Goal: Check status: Check status

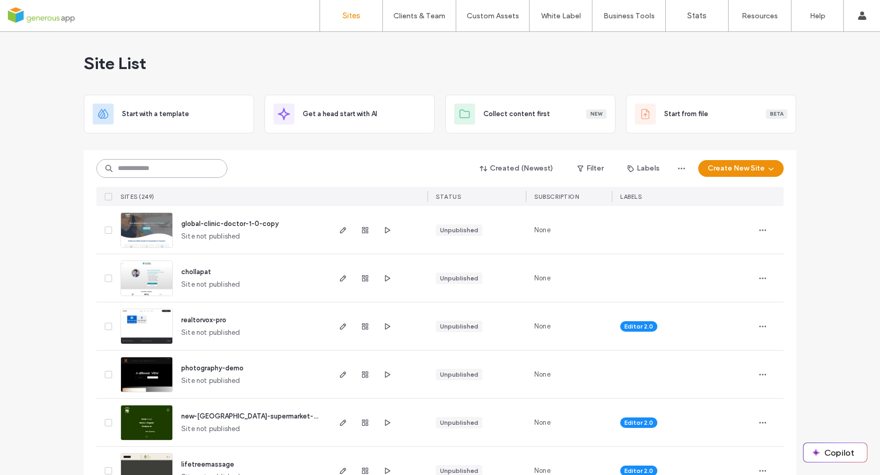
click at [170, 161] on input at bounding box center [161, 168] width 131 height 19
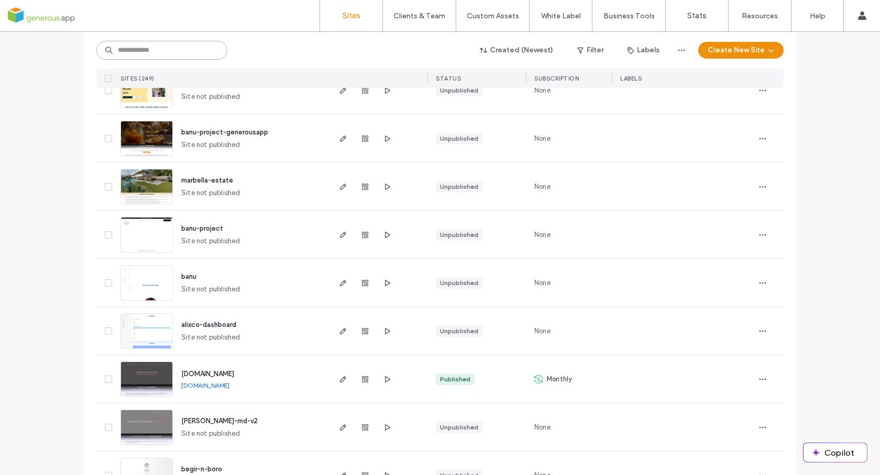
scroll to position [3382, 0]
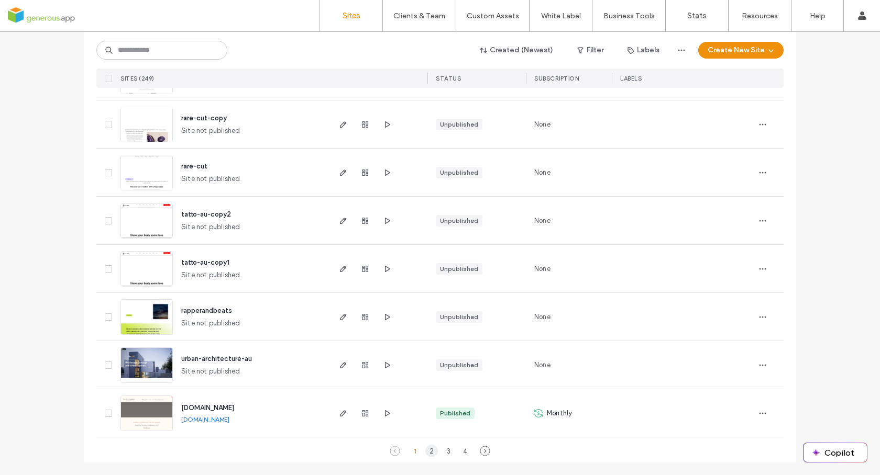
click at [430, 451] on div "2" at bounding box center [431, 451] width 13 height 13
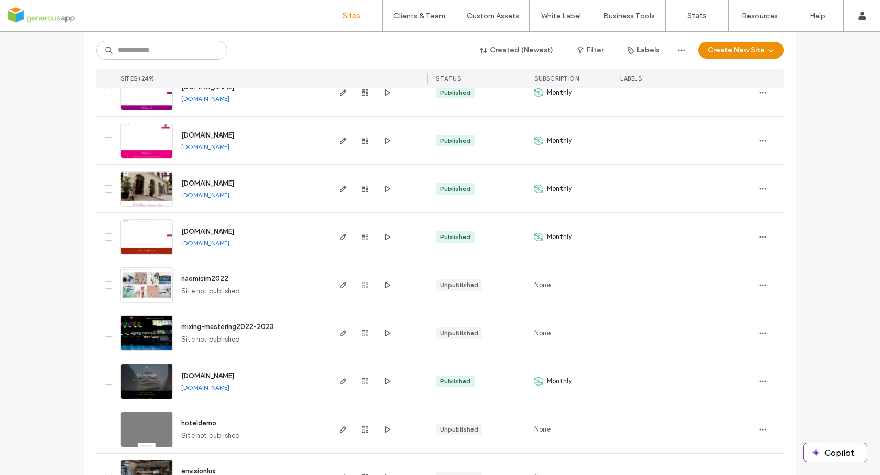
scroll to position [0, 0]
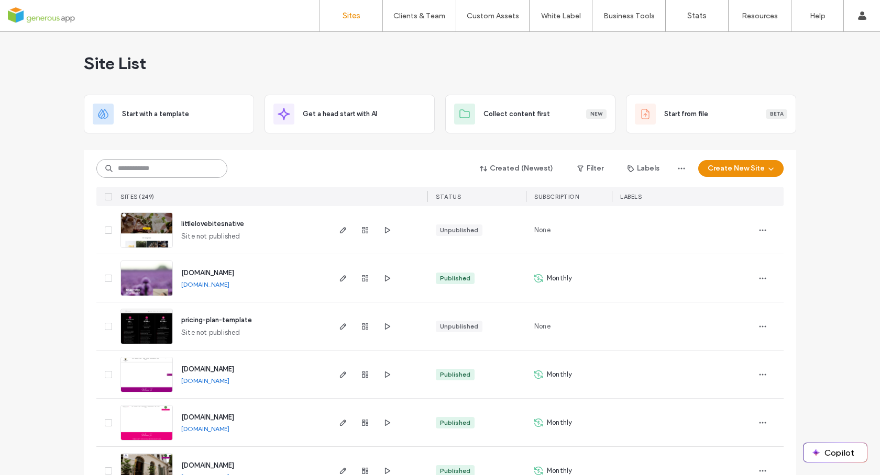
drag, startPoint x: 174, startPoint y: 167, endPoint x: 172, endPoint y: 160, distance: 6.8
click at [174, 167] on input at bounding box center [161, 168] width 131 height 19
type input "*********"
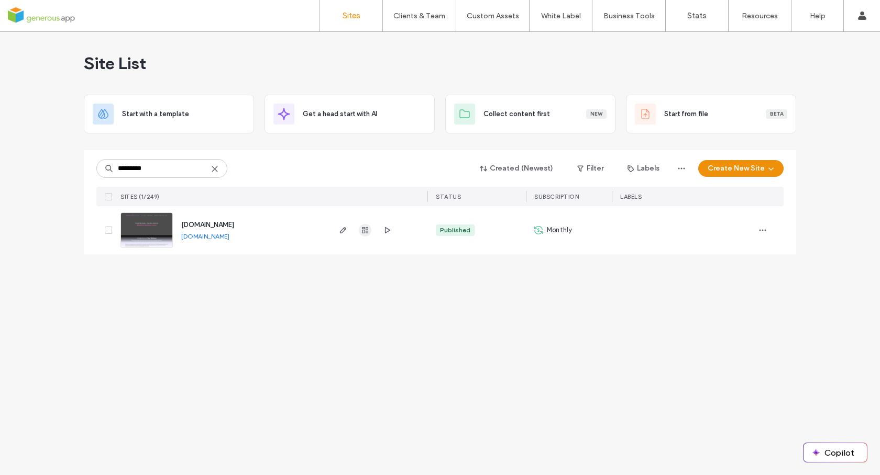
click at [368, 230] on use "button" at bounding box center [365, 230] width 6 height 6
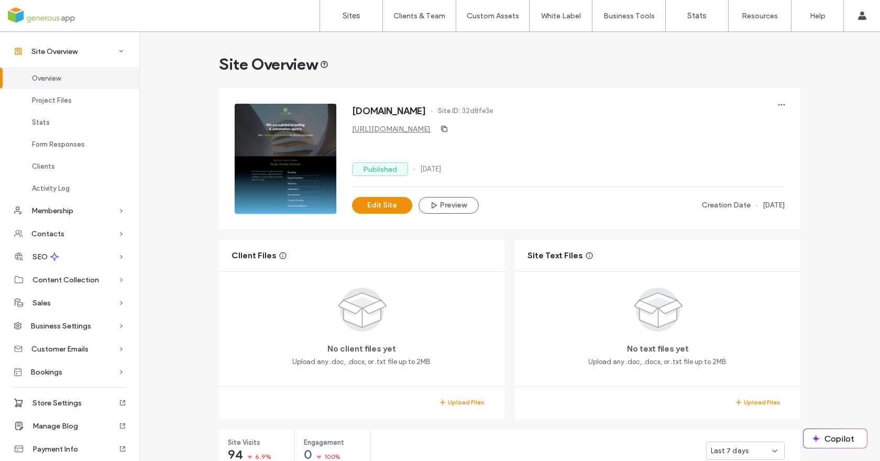
scroll to position [241, 0]
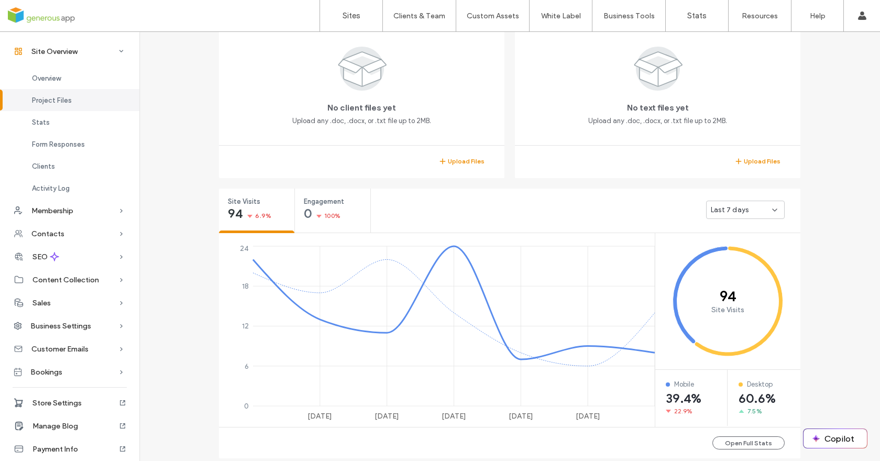
scroll to position [483, 0]
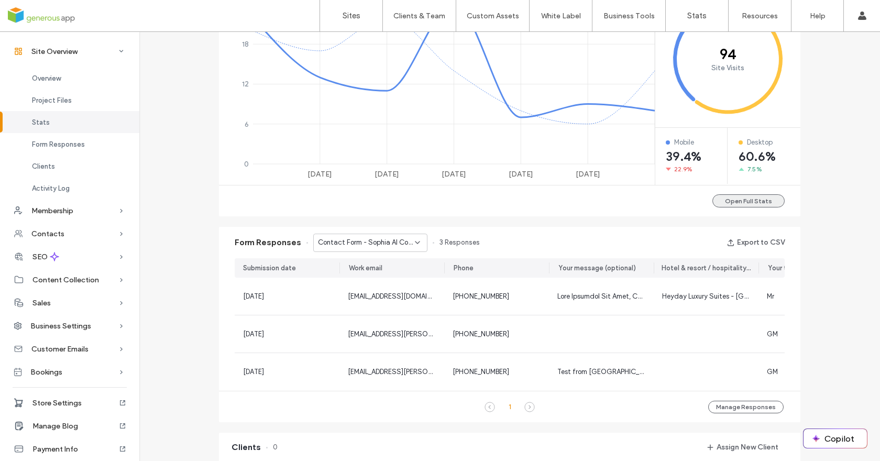
click at [753, 204] on button "Open Full Stats" at bounding box center [748, 200] width 72 height 13
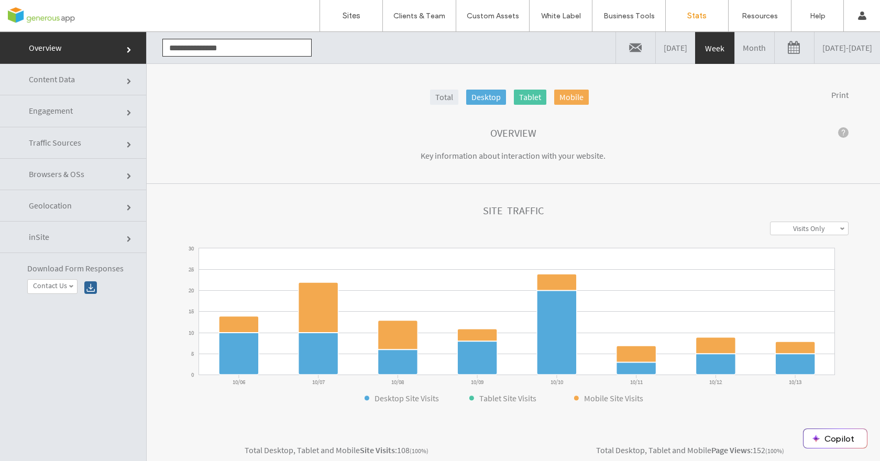
click at [89, 85] on link "Content Data" at bounding box center [73, 79] width 146 height 31
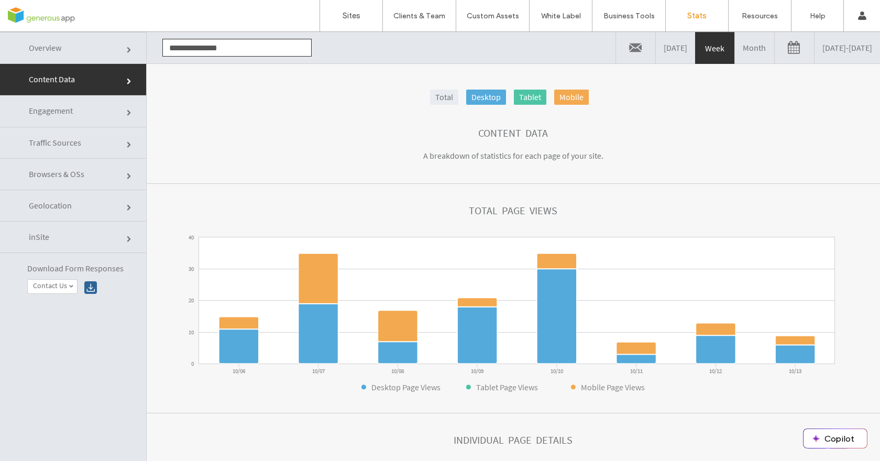
drag, startPoint x: 709, startPoint y: 50, endPoint x: 693, endPoint y: 57, distance: 17.6
click at [735, 50] on link "Month" at bounding box center [754, 47] width 39 height 31
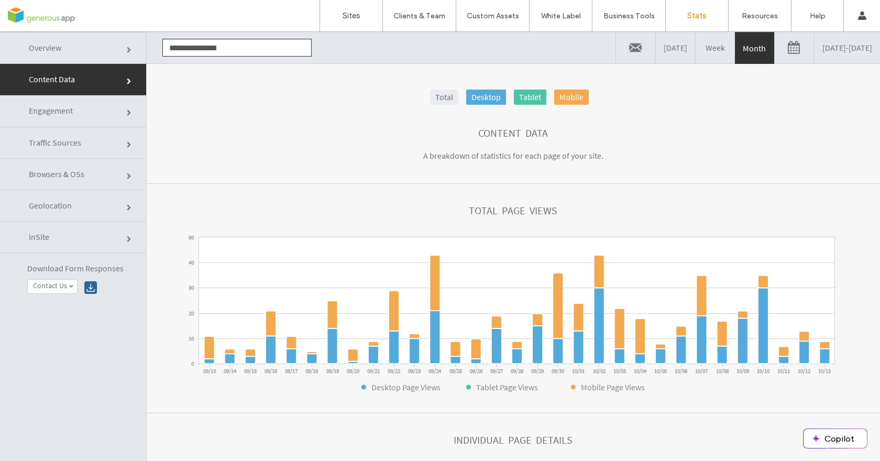
click at [688, 127] on div "Content Data" at bounding box center [513, 133] width 670 height 12
click at [656, 53] on link "Yesterday" at bounding box center [675, 47] width 39 height 31
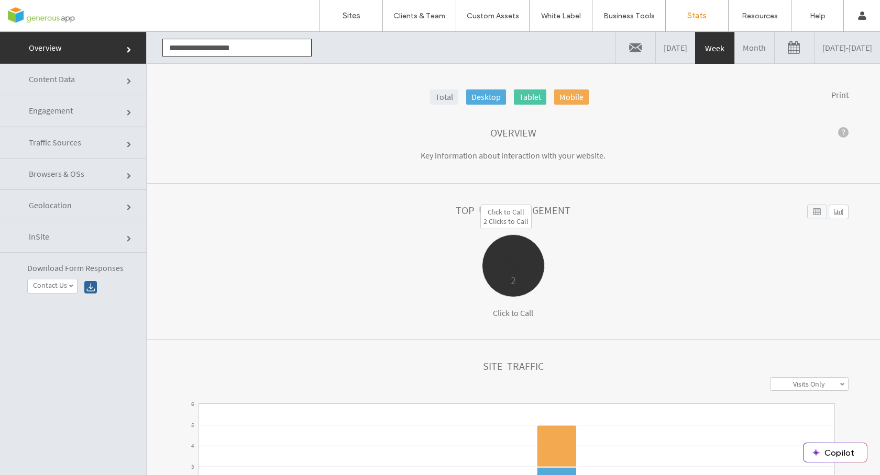
click at [509, 271] on div at bounding box center [513, 253] width 62 height 37
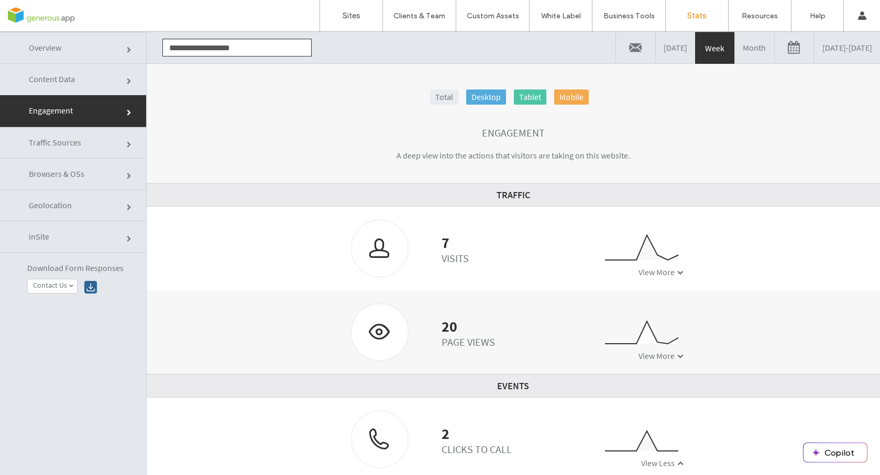
click at [77, 78] on link "Content Data" at bounding box center [73, 79] width 146 height 31
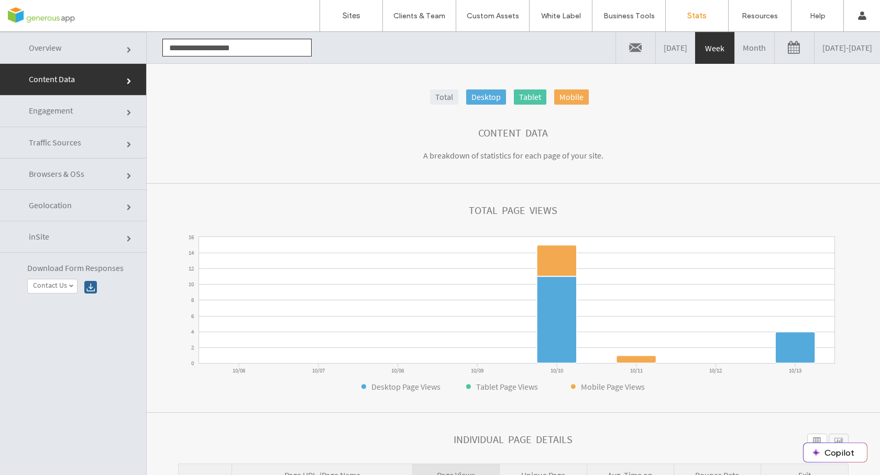
click at [735, 47] on link "Month" at bounding box center [754, 47] width 39 height 31
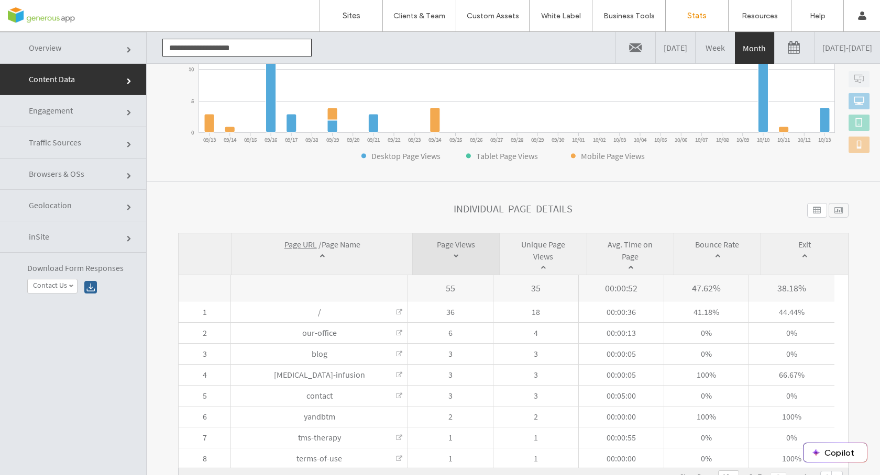
scroll to position [53, 0]
